Goal: Information Seeking & Learning: Understand process/instructions

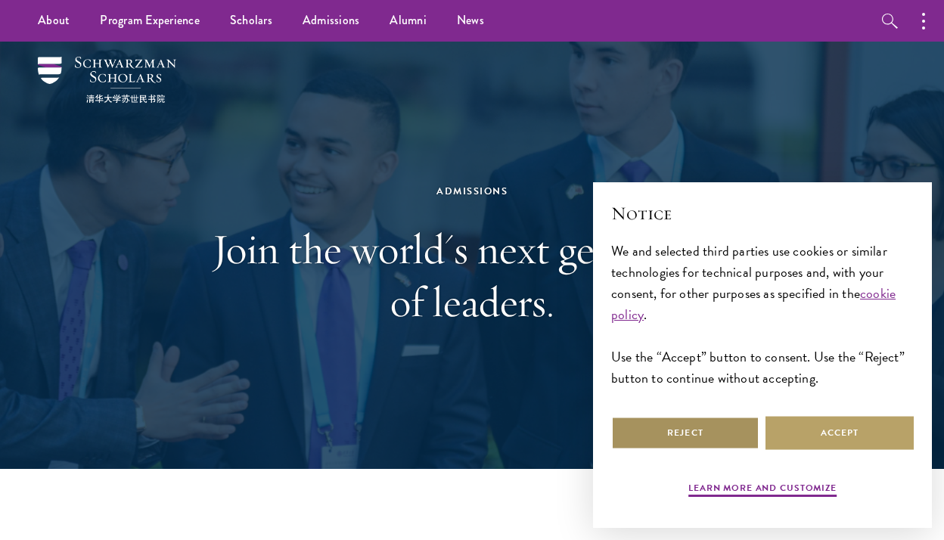
click at [654, 435] on button "Reject" at bounding box center [685, 433] width 148 height 34
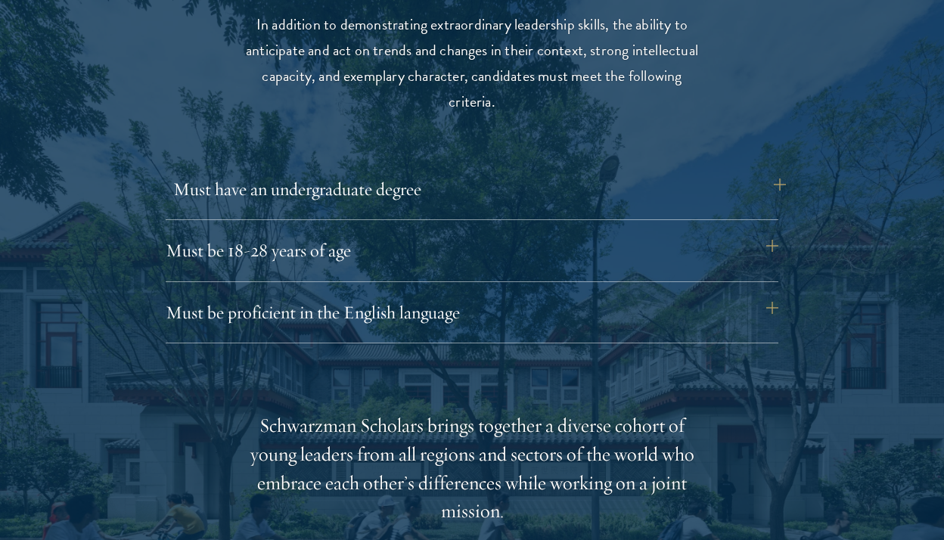
scroll to position [2000, 0]
click at [525, 210] on div "Must have an undergraduate degree Applicants who are currently enrolled in unde…" at bounding box center [472, 193] width 612 height 49
click at [521, 193] on button "Must have an undergraduate degree" at bounding box center [479, 187] width 612 height 36
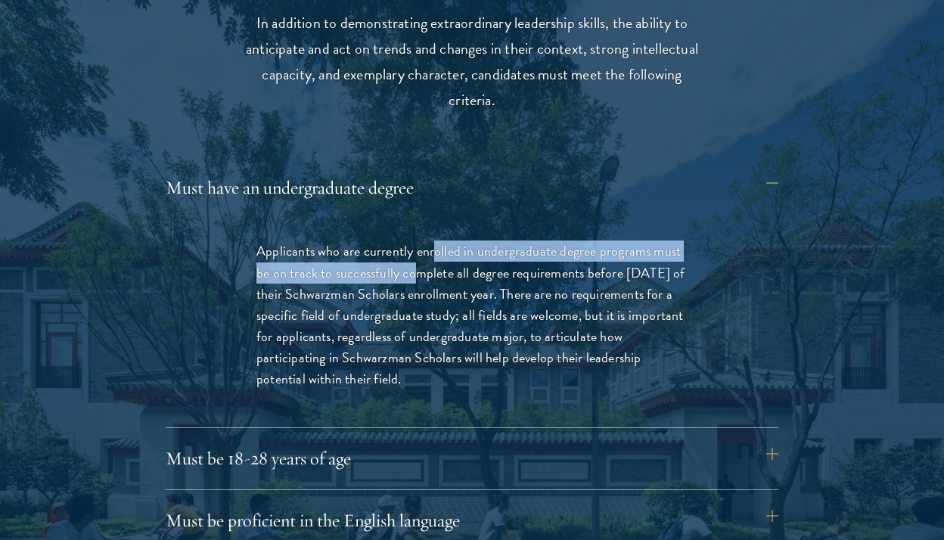
drag, startPoint x: 431, startPoint y: 251, endPoint x: 417, endPoint y: 265, distance: 19.8
click at [417, 265] on p "Applicants who are currently enrolled in undergraduate degree programs must be …" at bounding box center [471, 314] width 431 height 149
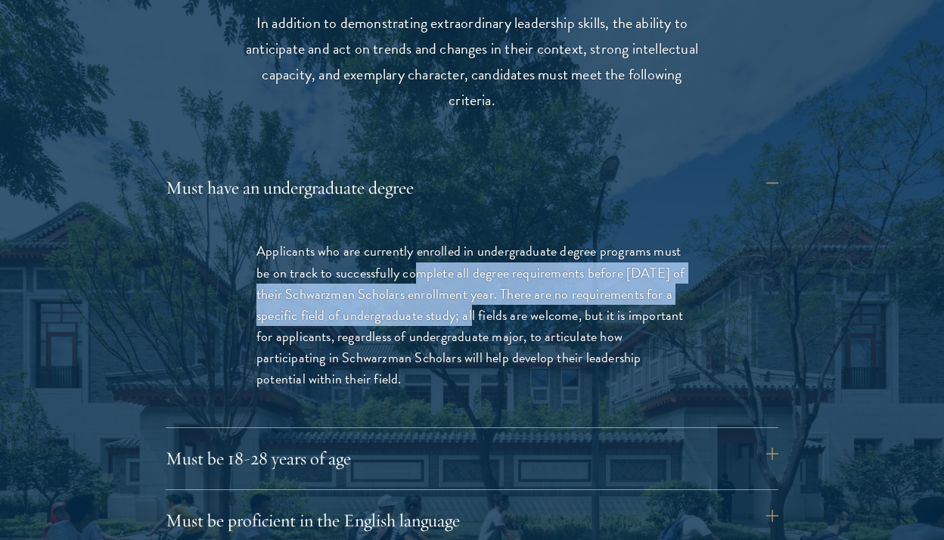
drag, startPoint x: 417, startPoint y: 265, endPoint x: 463, endPoint y: 305, distance: 60.0
click at [463, 305] on p "Applicants who are currently enrolled in undergraduate degree programs must be …" at bounding box center [471, 314] width 431 height 149
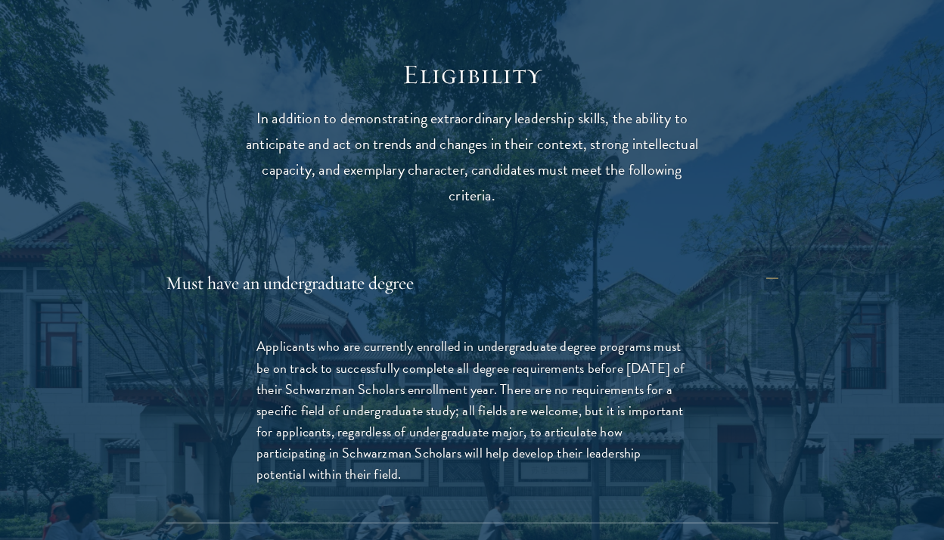
scroll to position [1917, 0]
